Goal: Check status: Check status

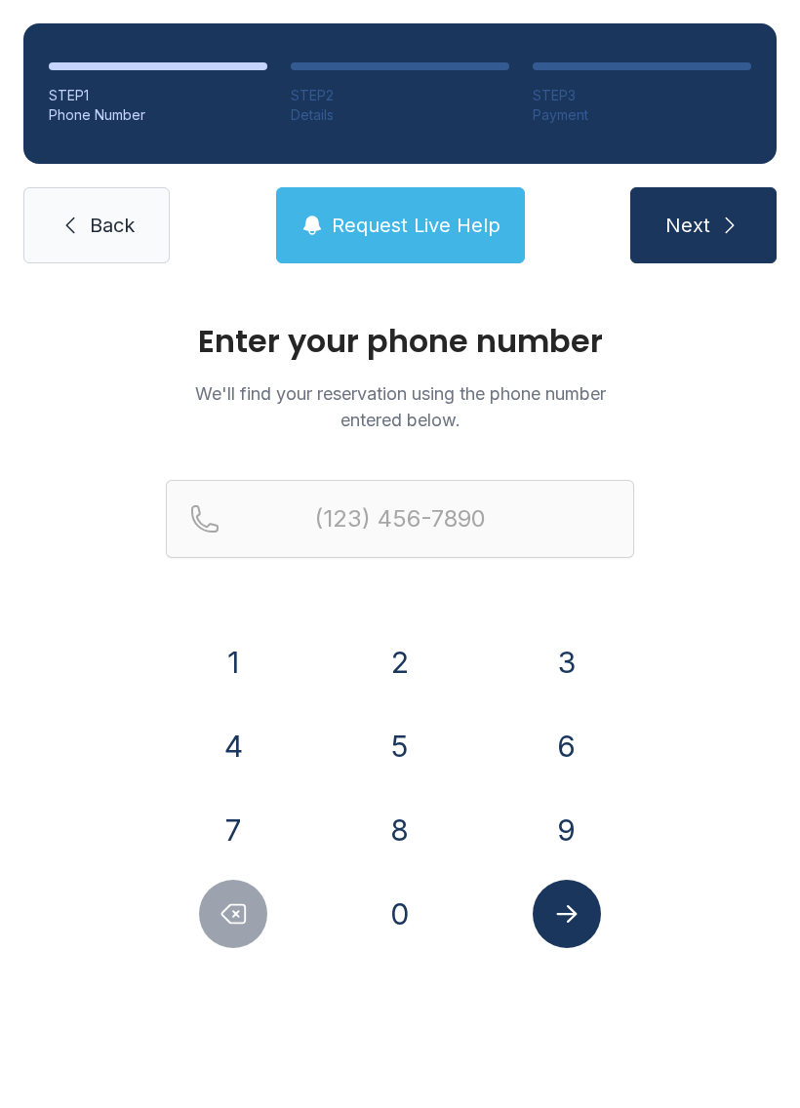
click at [405, 648] on button "2" at bounding box center [400, 662] width 68 height 68
click at [242, 673] on button "1" at bounding box center [233, 662] width 68 height 68
click at [394, 824] on button "8" at bounding box center [400, 830] width 68 height 68
click at [237, 713] on button "4" at bounding box center [233, 746] width 68 height 68
click at [236, 657] on button "1" at bounding box center [233, 662] width 68 height 68
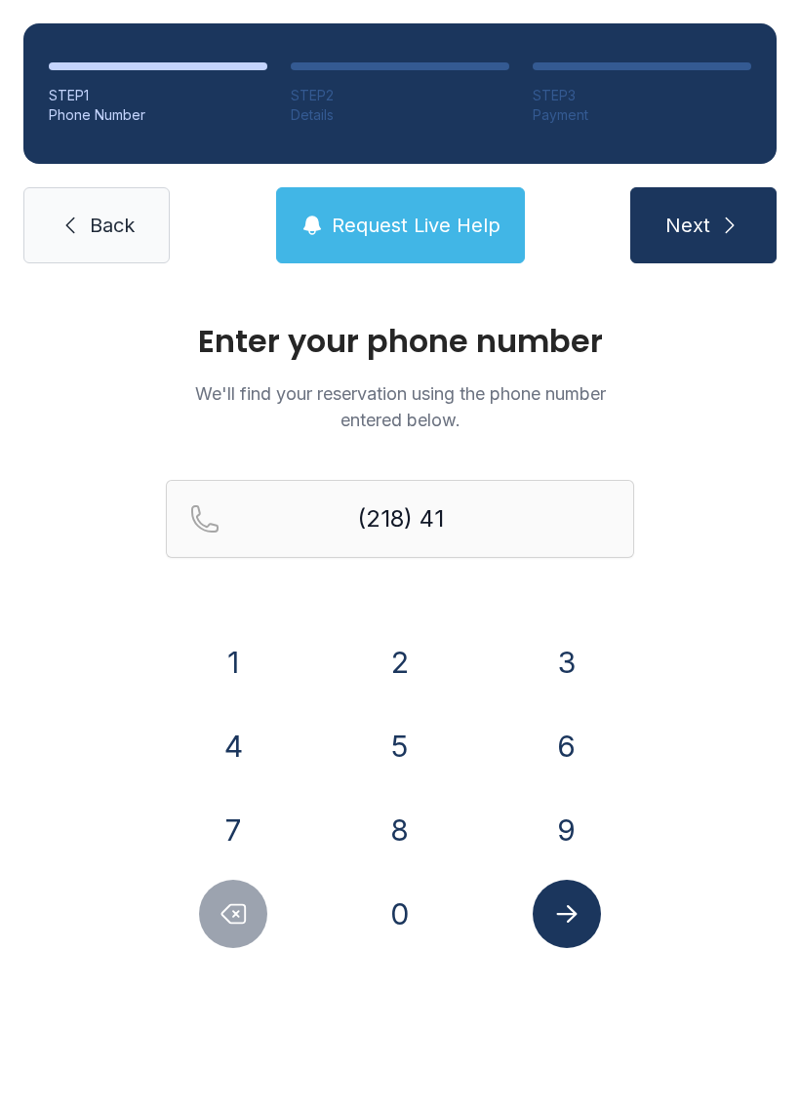
click at [231, 825] on button "7" at bounding box center [233, 830] width 68 height 68
click at [395, 922] on button "0" at bounding box center [400, 914] width 68 height 68
click at [403, 679] on button "2" at bounding box center [400, 662] width 68 height 68
click at [397, 929] on button "0" at bounding box center [400, 914] width 68 height 68
click at [248, 817] on button "7" at bounding box center [233, 830] width 68 height 68
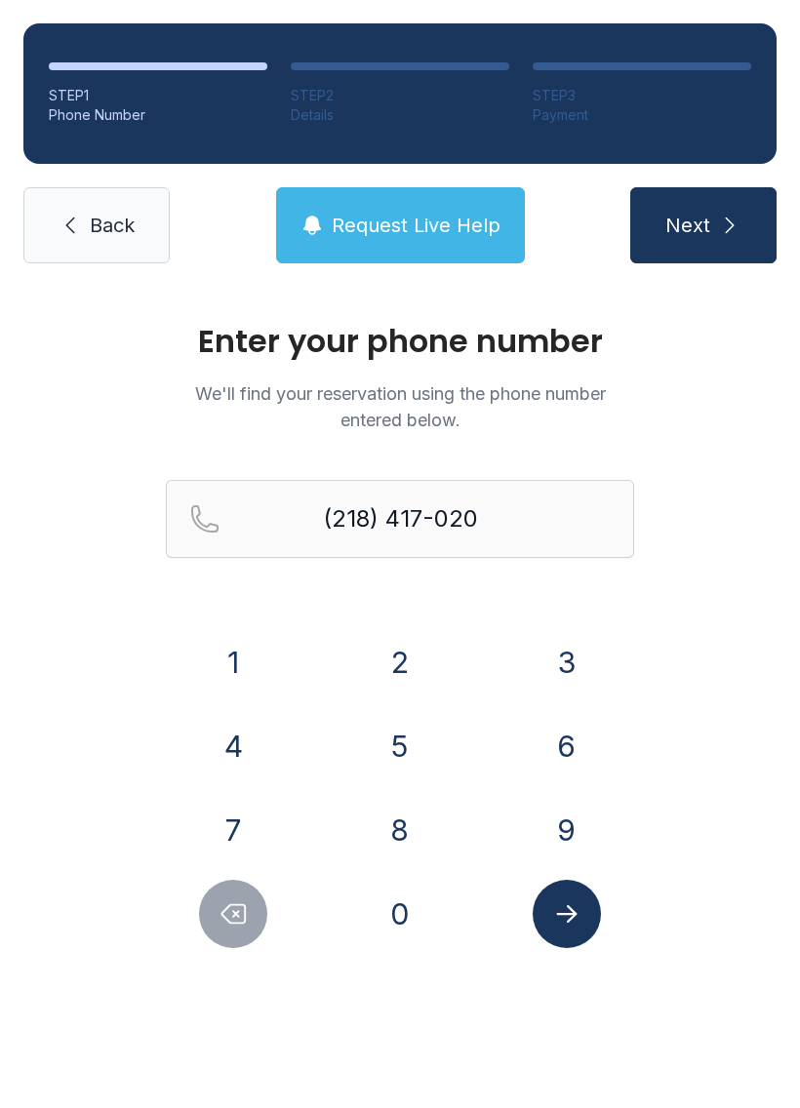
type input "[PHONE_NUMBER]"
click at [587, 928] on button "Submit lookup form" at bounding box center [567, 914] width 68 height 68
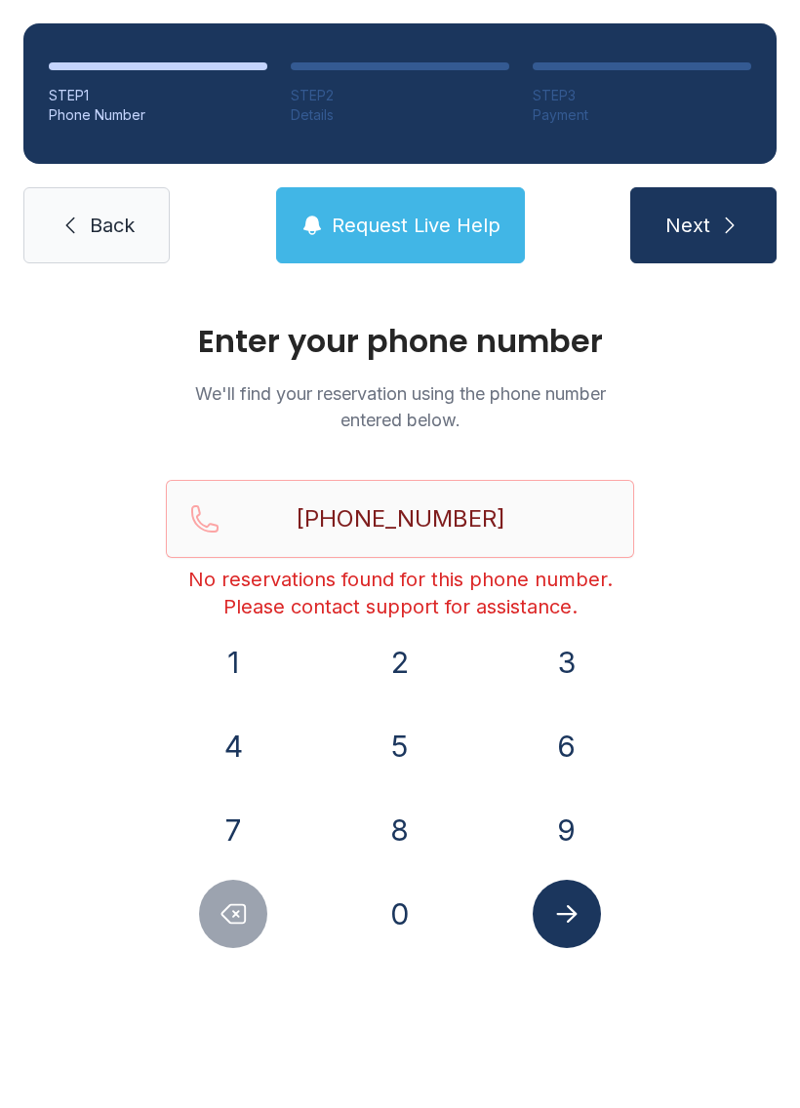
click at [439, 229] on span "Request Live Help" at bounding box center [416, 225] width 169 height 27
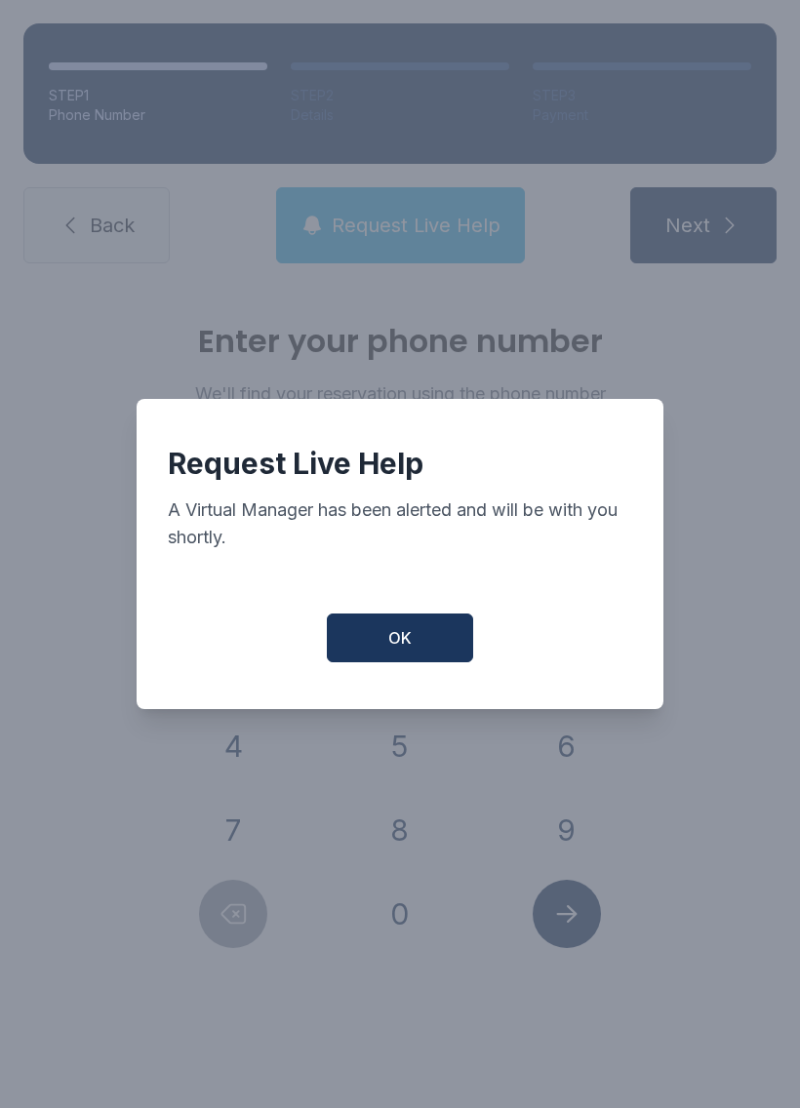
click at [425, 651] on button "OK" at bounding box center [400, 638] width 146 height 49
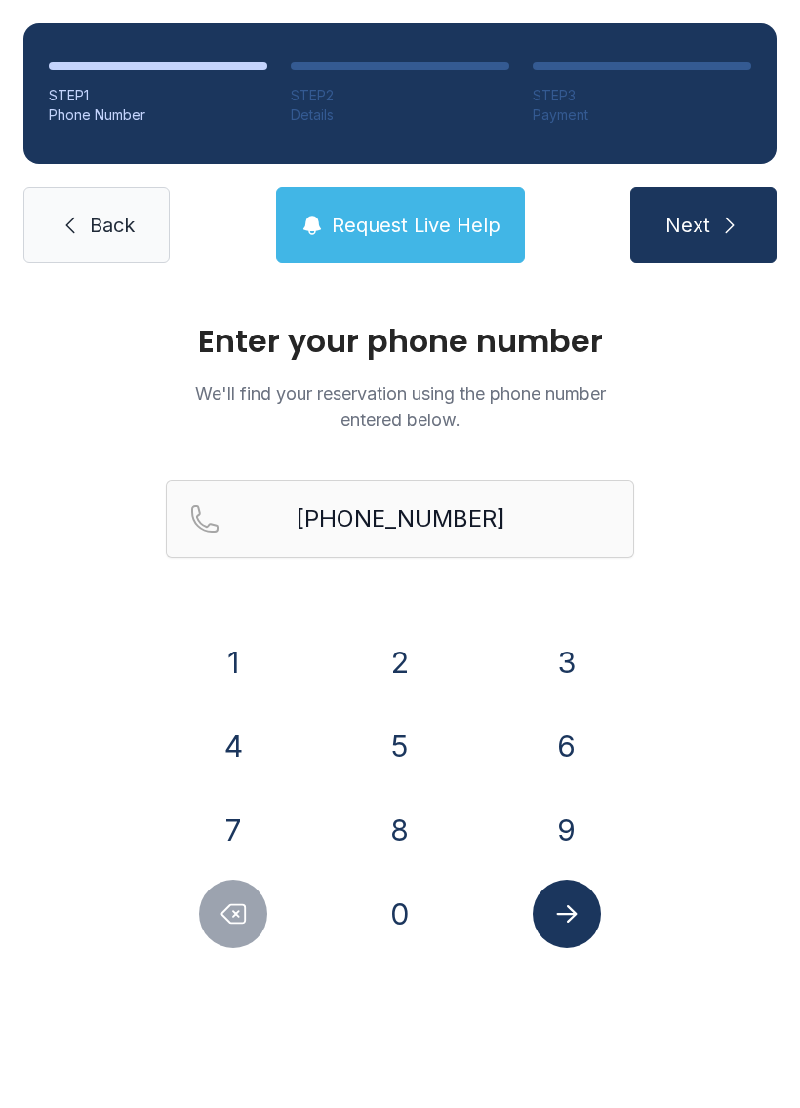
click at [565, 924] on icon "Submit lookup form" at bounding box center [566, 913] width 29 height 29
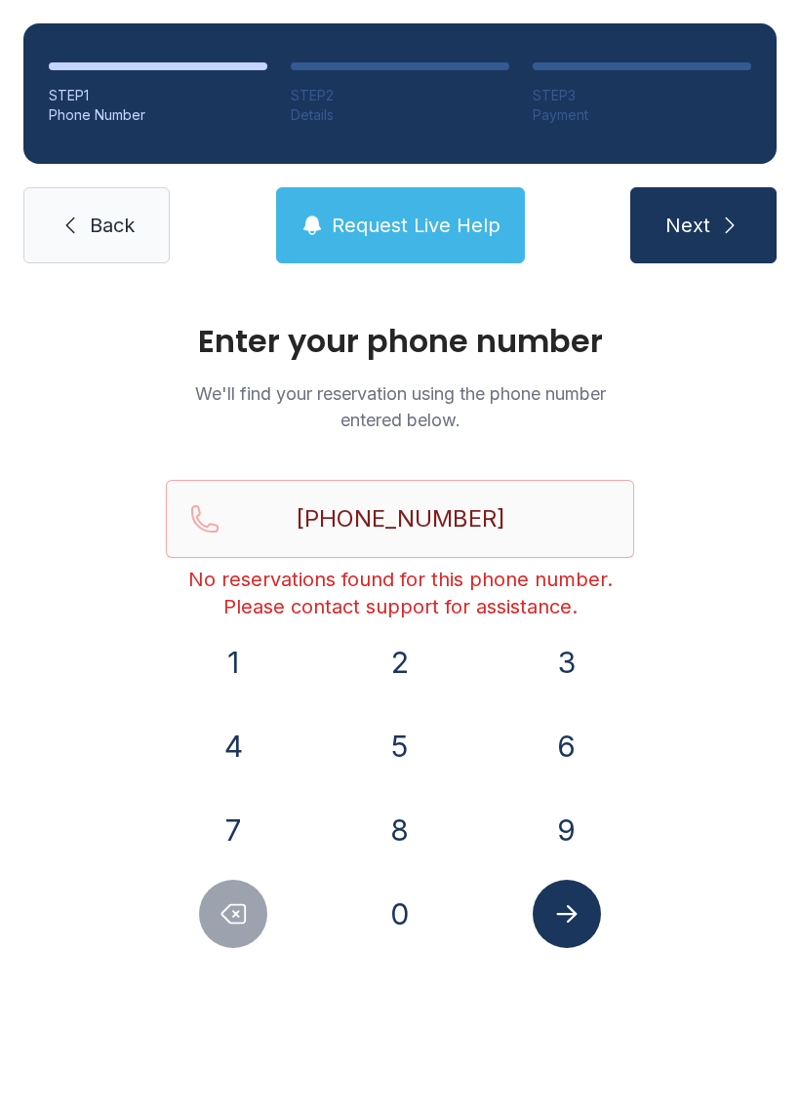
click at [441, 237] on span "Request Live Help" at bounding box center [416, 225] width 169 height 27
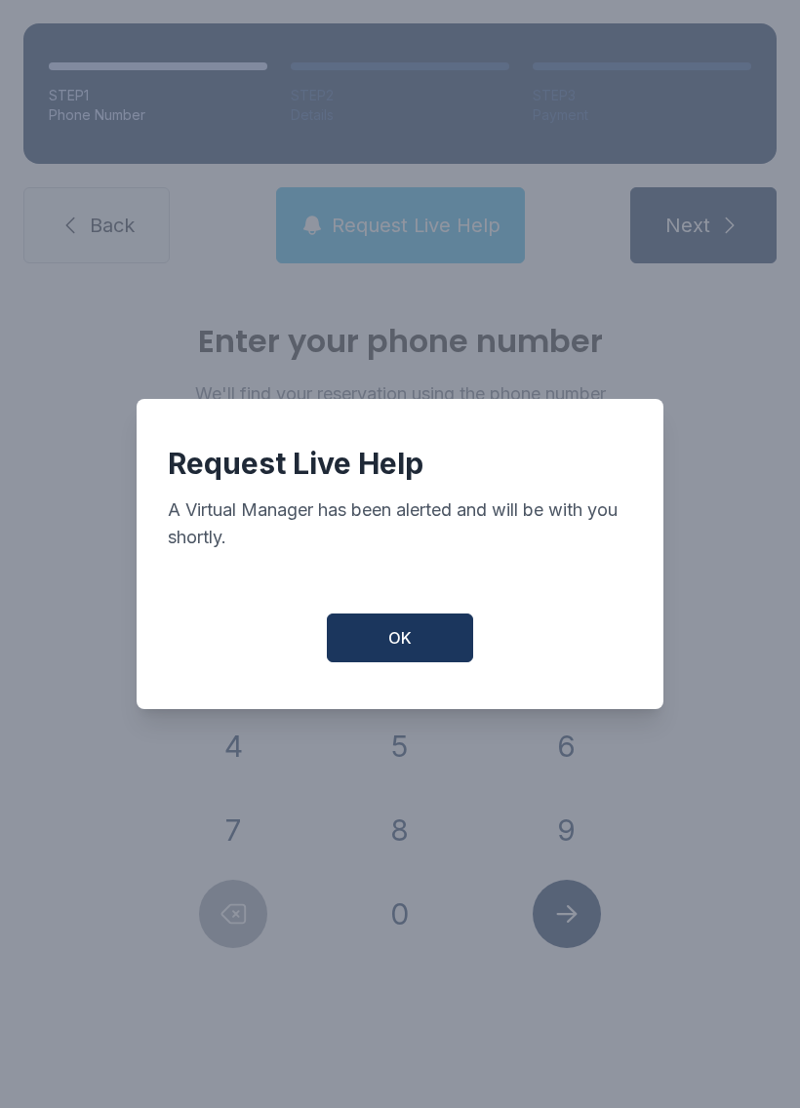
click at [415, 662] on button "OK" at bounding box center [400, 638] width 146 height 49
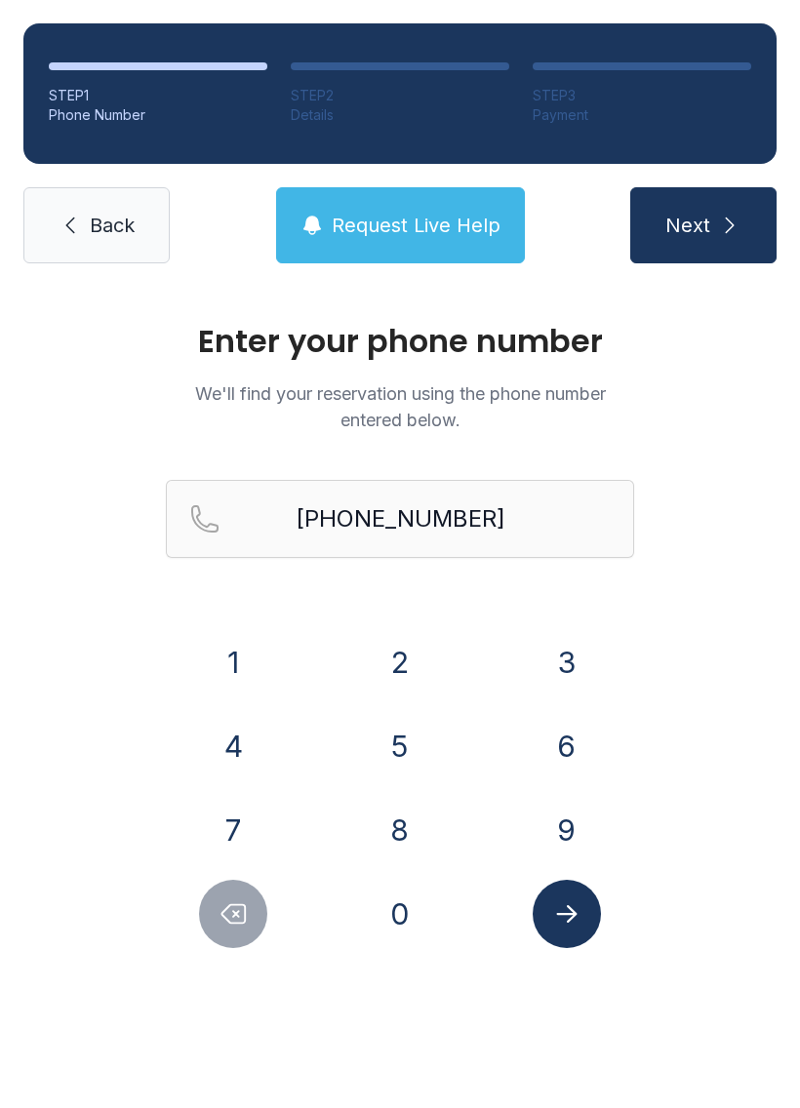
click at [544, 905] on button "Submit lookup form" at bounding box center [567, 914] width 68 height 68
